Goal: Task Accomplishment & Management: Manage account settings

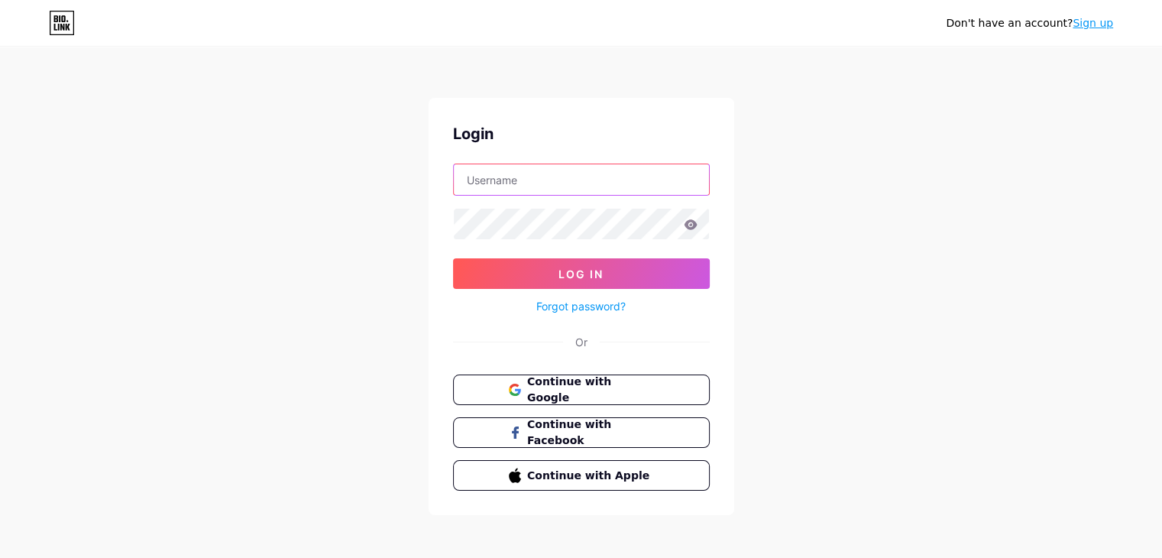
click at [572, 186] on input "text" at bounding box center [581, 179] width 255 height 31
click at [566, 158] on div "Login Log In Forgot password? Or Continue with Google Continue with Facebook Co…" at bounding box center [582, 306] width 306 height 417
click at [668, 380] on button "Continue with Google" at bounding box center [581, 389] width 261 height 31
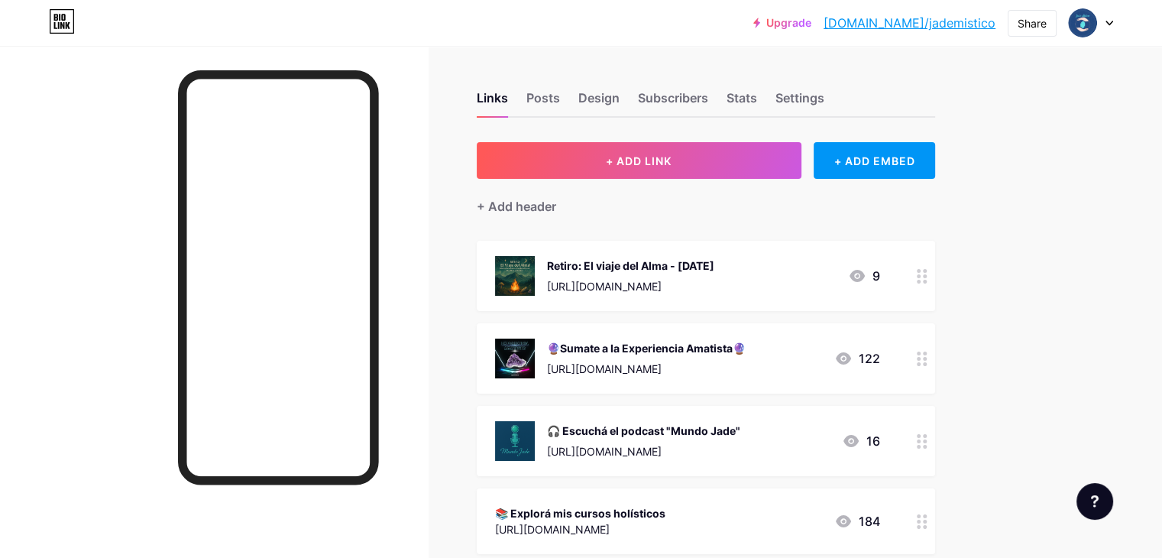
click at [880, 282] on div "9" at bounding box center [864, 276] width 32 height 18
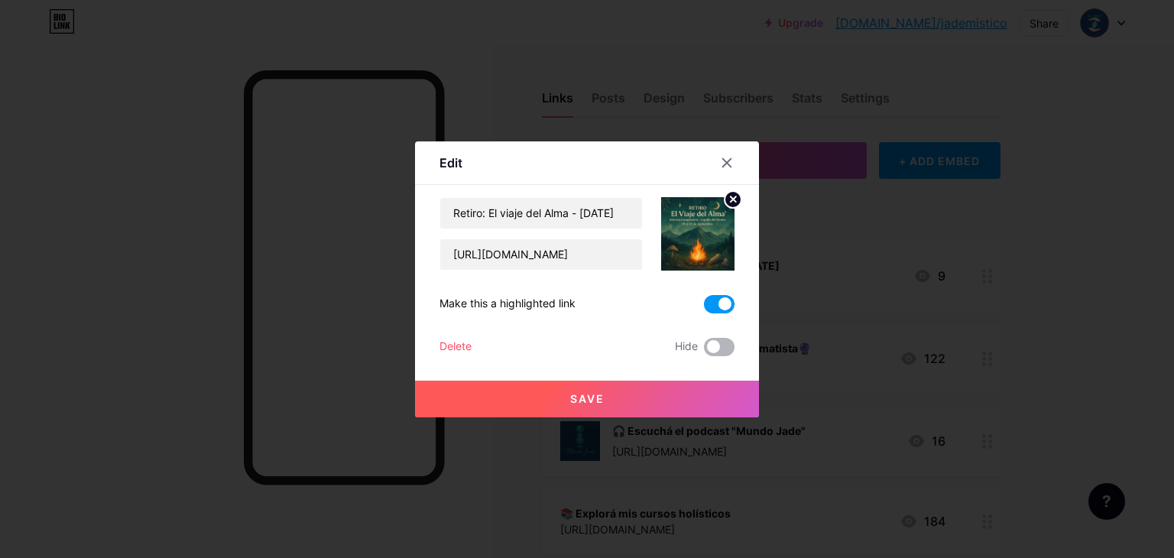
click at [725, 346] on span at bounding box center [719, 347] width 31 height 18
click at [704, 351] on input "checkbox" at bounding box center [704, 351] width 0 height 0
click at [717, 394] on button "Save" at bounding box center [587, 398] width 344 height 37
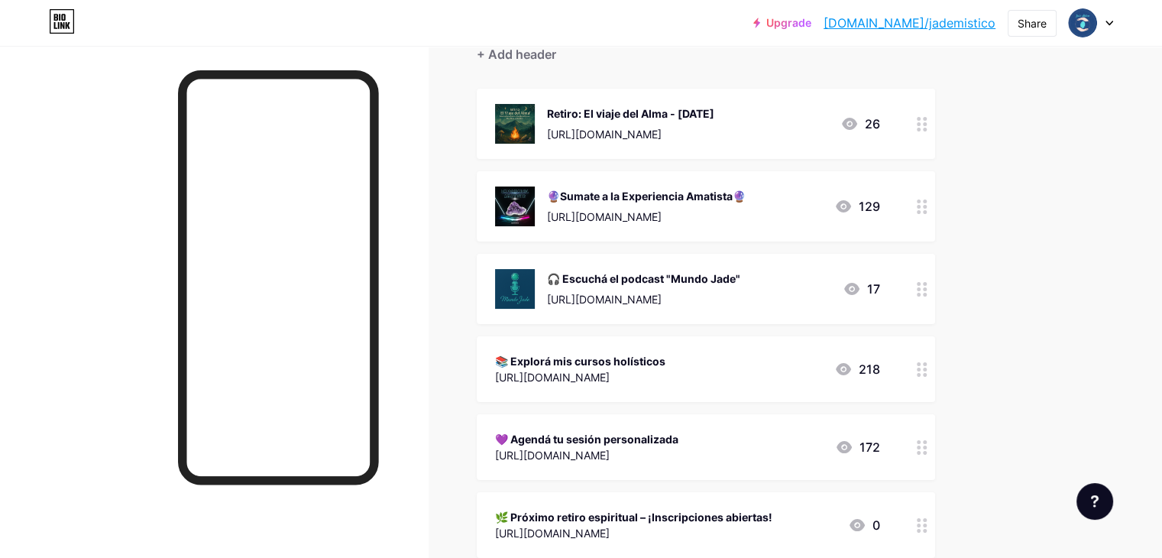
scroll to position [153, 0]
click at [746, 191] on div "🔮Sumate a la Experiencia Amatista🔮" at bounding box center [646, 195] width 199 height 16
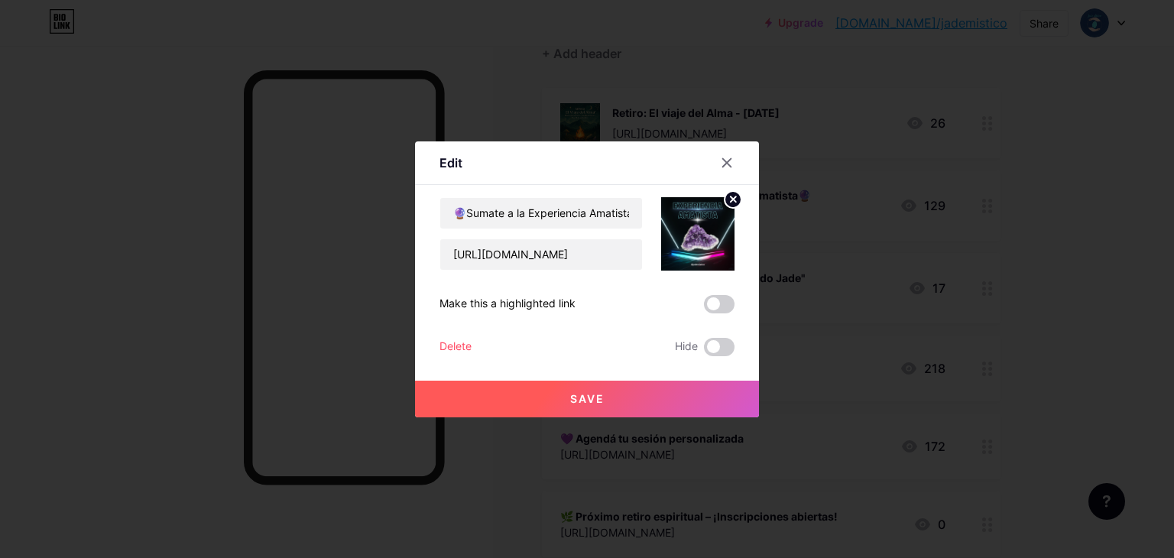
click at [713, 355] on div "🔮Sumate a la Experiencia Amatista🔮 [URL][DOMAIN_NAME] Make this a highlighted l…" at bounding box center [586, 276] width 295 height 159
click at [721, 356] on div "Save" at bounding box center [587, 386] width 344 height 61
click at [733, 160] on div at bounding box center [727, 163] width 28 height 28
